Goal: Task Accomplishment & Management: Manage account settings

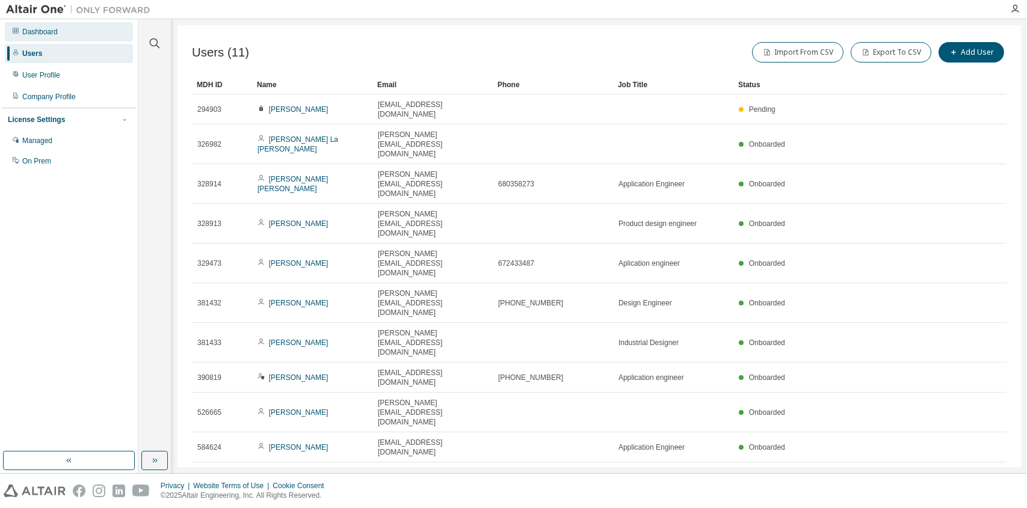
click at [66, 31] on div "Dashboard" at bounding box center [69, 31] width 128 height 19
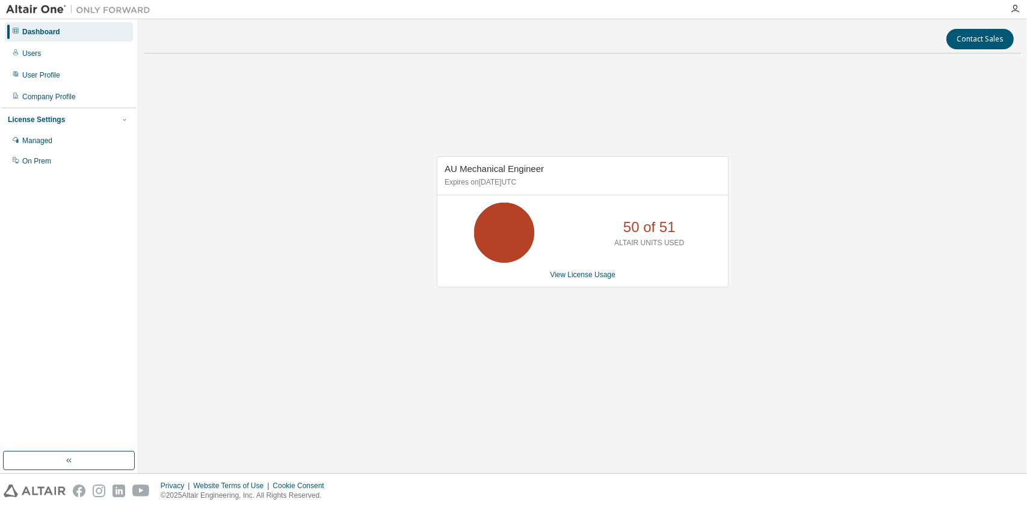
click at [430, 431] on div "Contact Sales AU Mechanical Engineer Expires on [DATE] UTC 50 of 51 ALTAIR UNIT…" at bounding box center [582, 246] width 876 height 442
click at [653, 438] on div "Contact Sales AU Mechanical Engineer Expires on January 1, 2026 UTC 50 of 51 AL…" at bounding box center [582, 246] width 876 height 442
click at [440, 373] on div "AU Mechanical Engineer Expires on January 1, 2026 UTC 50 of 51 ALTAIR UNITS USE…" at bounding box center [582, 228] width 876 height 330
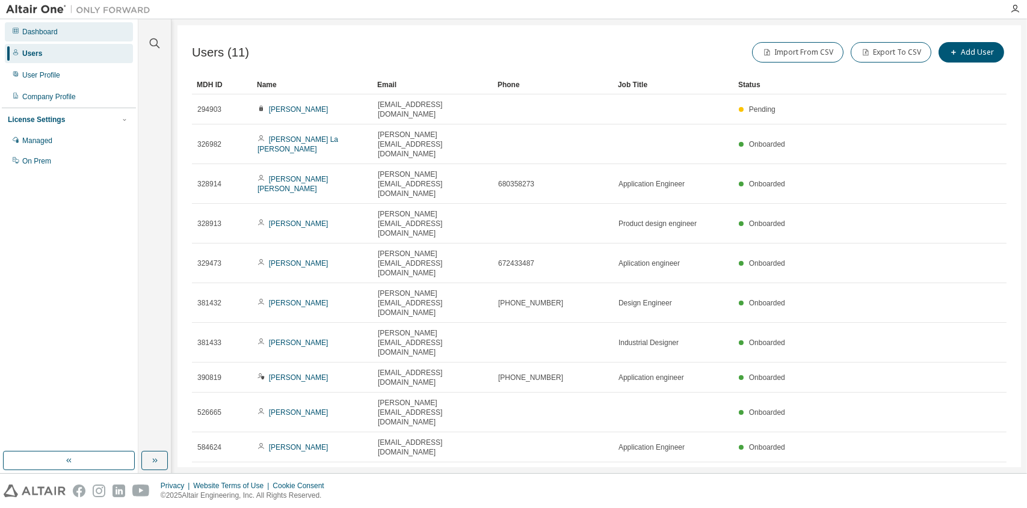
click at [63, 35] on div "Dashboard" at bounding box center [69, 31] width 128 height 19
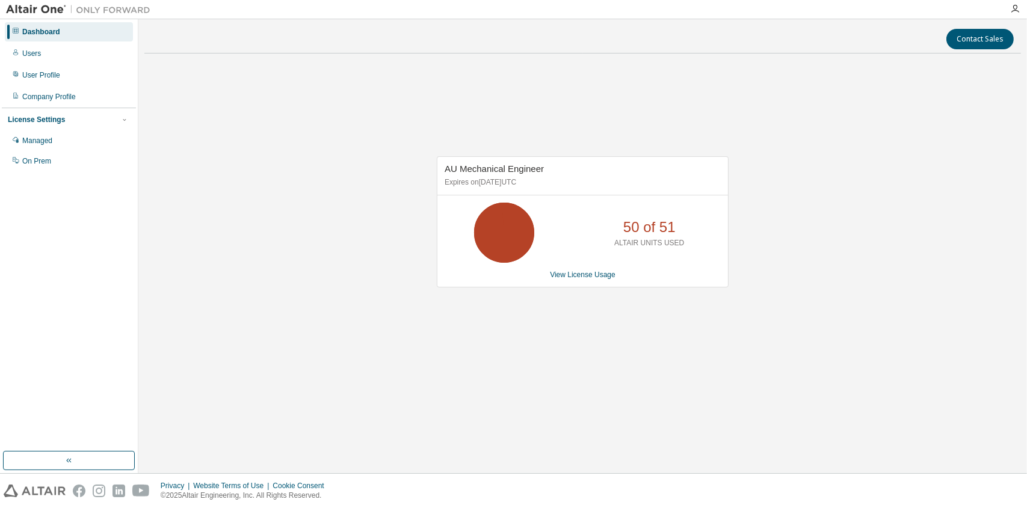
click at [593, 353] on div "AU Mechanical Engineer Expires on January 1, 2026 UTC 50 of 51 ALTAIR UNITS USE…" at bounding box center [582, 228] width 876 height 330
click at [650, 70] on div "AU Mechanical Engineer Expires on [DATE] UTC 50 of 51 ALTAIR UNITS USED View Li…" at bounding box center [582, 228] width 876 height 330
click at [236, 425] on div "Contact Sales AU Mechanical Engineer Expires on [DATE] UTC 50 of 51 ALTAIR UNIT…" at bounding box center [582, 246] width 876 height 442
click at [399, 368] on div "AU Mechanical Engineer Expires on [DATE] UTC 50 of 51 ALTAIR UNITS USED View Li…" at bounding box center [582, 228] width 876 height 330
click at [484, 367] on div "AU Mechanical Engineer Expires on [DATE] UTC 50 of 51 ALTAIR UNITS USED View Li…" at bounding box center [582, 228] width 876 height 330
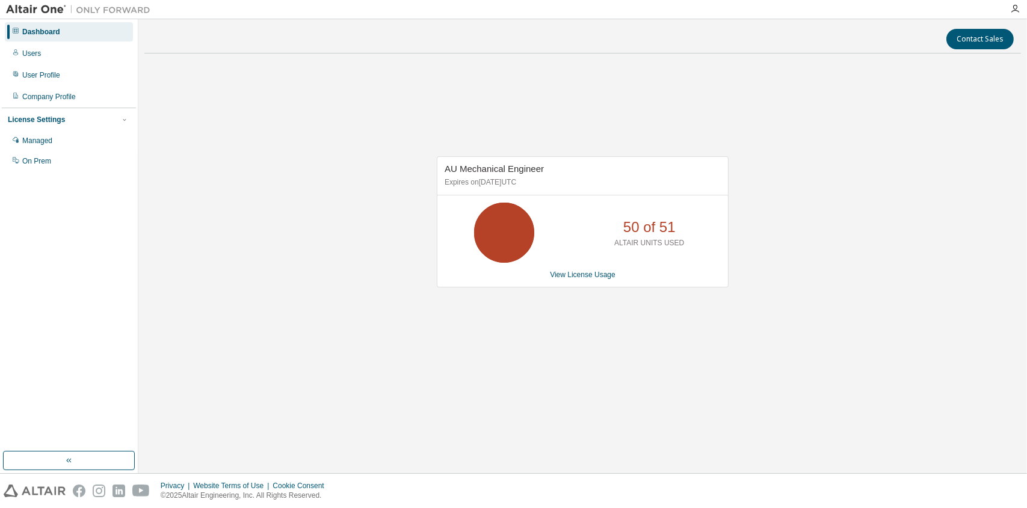
click at [378, 380] on div "AU Mechanical Engineer Expires on [DATE] UTC 50 of 51 ALTAIR UNITS USED View Li…" at bounding box center [582, 228] width 876 height 330
drag, startPoint x: 598, startPoint y: 258, endPoint x: 517, endPoint y: 226, distance: 86.7
click at [517, 218] on icon at bounding box center [504, 233] width 30 height 30
click at [605, 271] on link "View License Usage" at bounding box center [583, 275] width 66 height 8
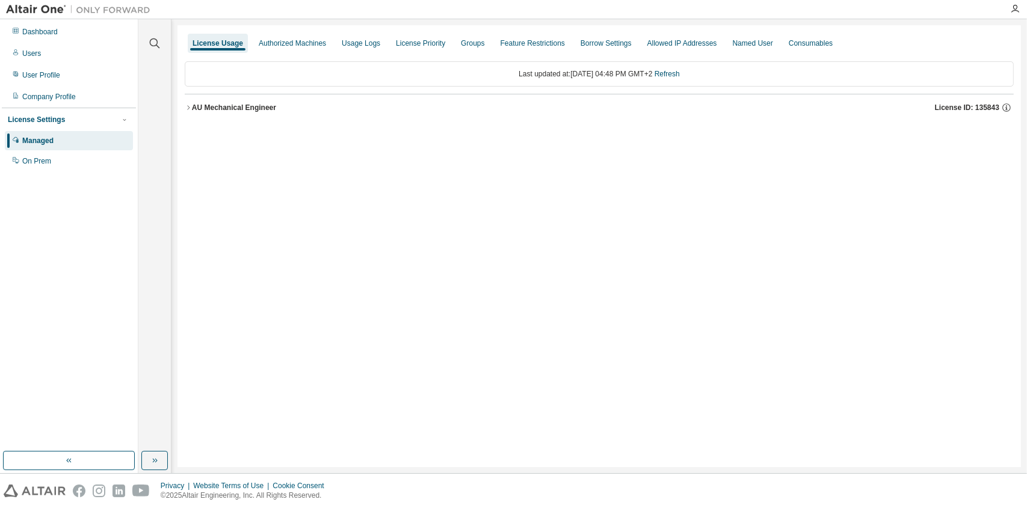
click at [213, 105] on div "AU Mechanical Engineer" at bounding box center [234, 108] width 84 height 10
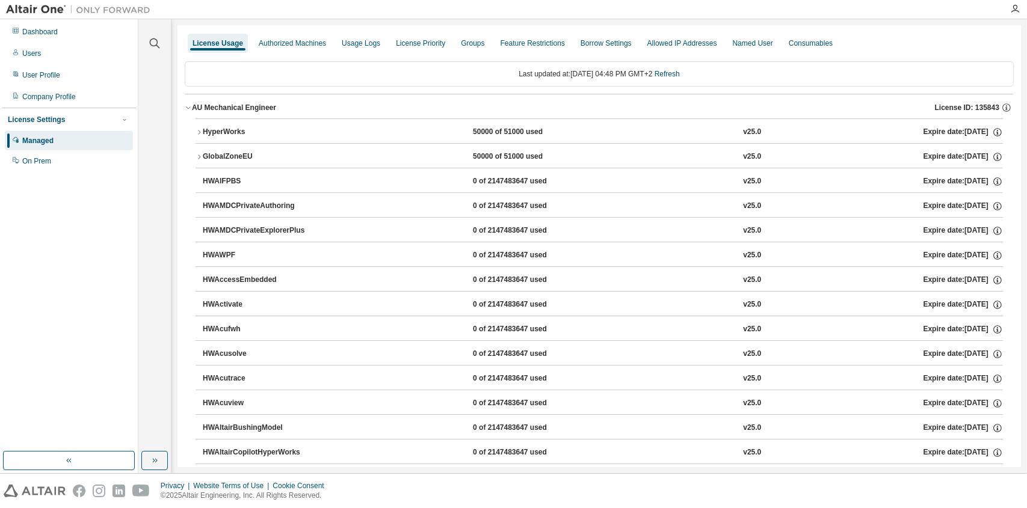
click at [299, 132] on div "HyperWorks" at bounding box center [257, 132] width 108 height 11
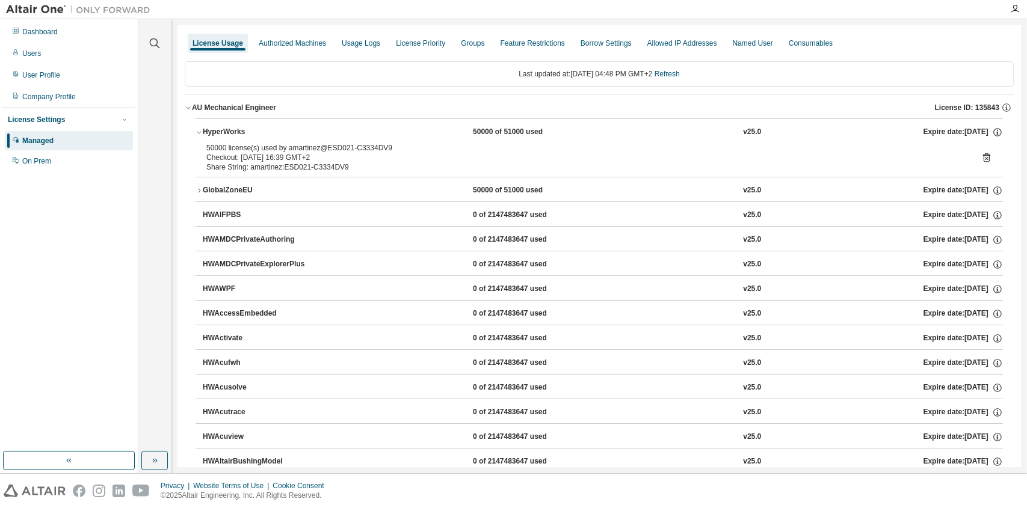
click at [985, 156] on icon at bounding box center [986, 157] width 11 height 11
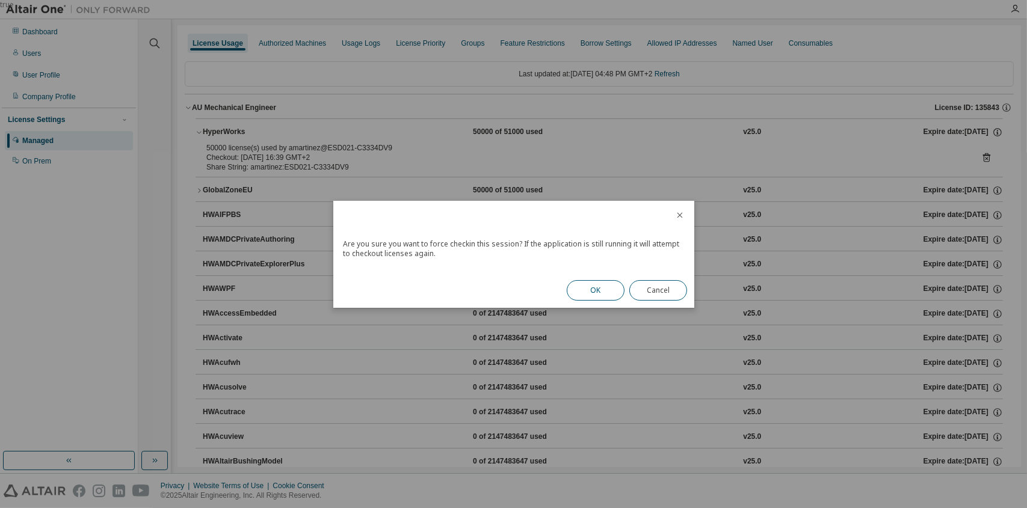
click at [598, 286] on button "OK" at bounding box center [596, 290] width 58 height 20
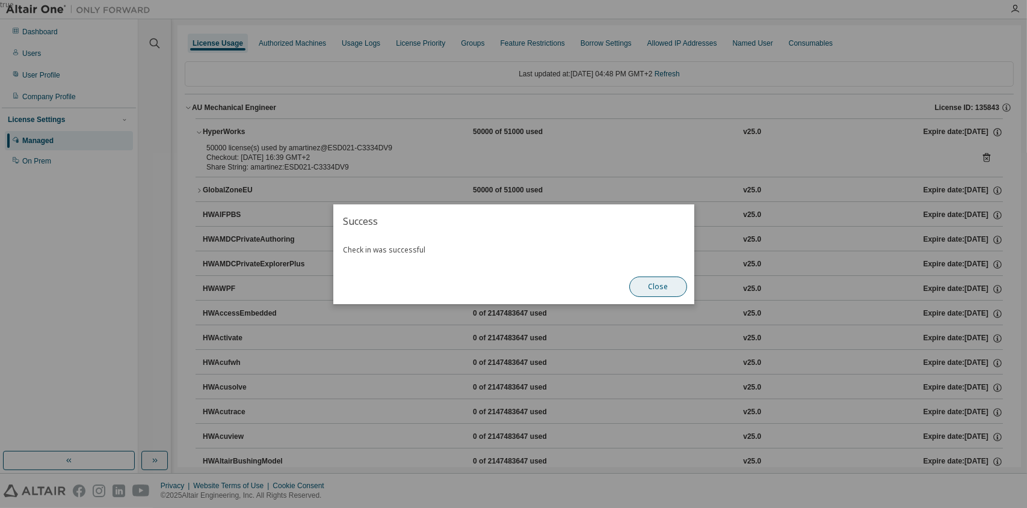
click at [663, 291] on button "Close" at bounding box center [658, 287] width 58 height 20
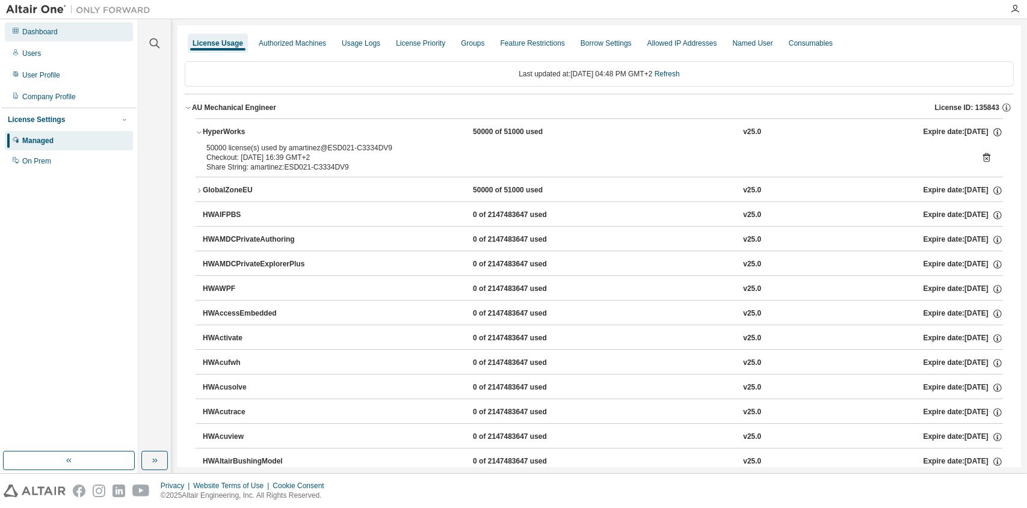
click at [82, 31] on div "Dashboard" at bounding box center [69, 31] width 128 height 19
